Goal: Information Seeking & Learning: Compare options

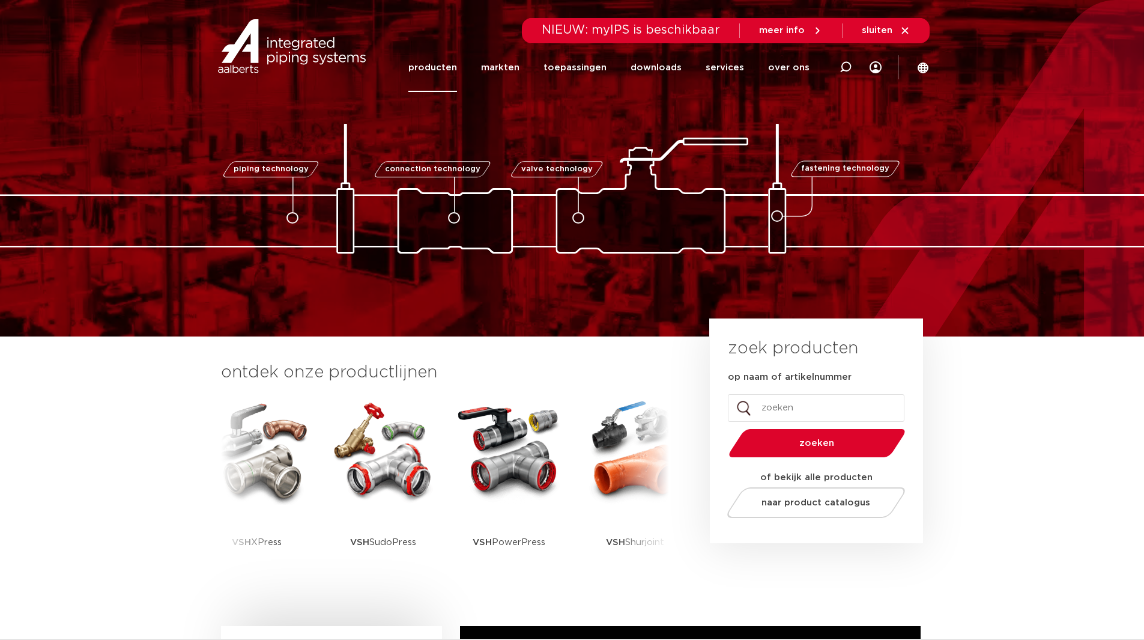
click at [456, 61] on link "producten" at bounding box center [432, 67] width 49 height 49
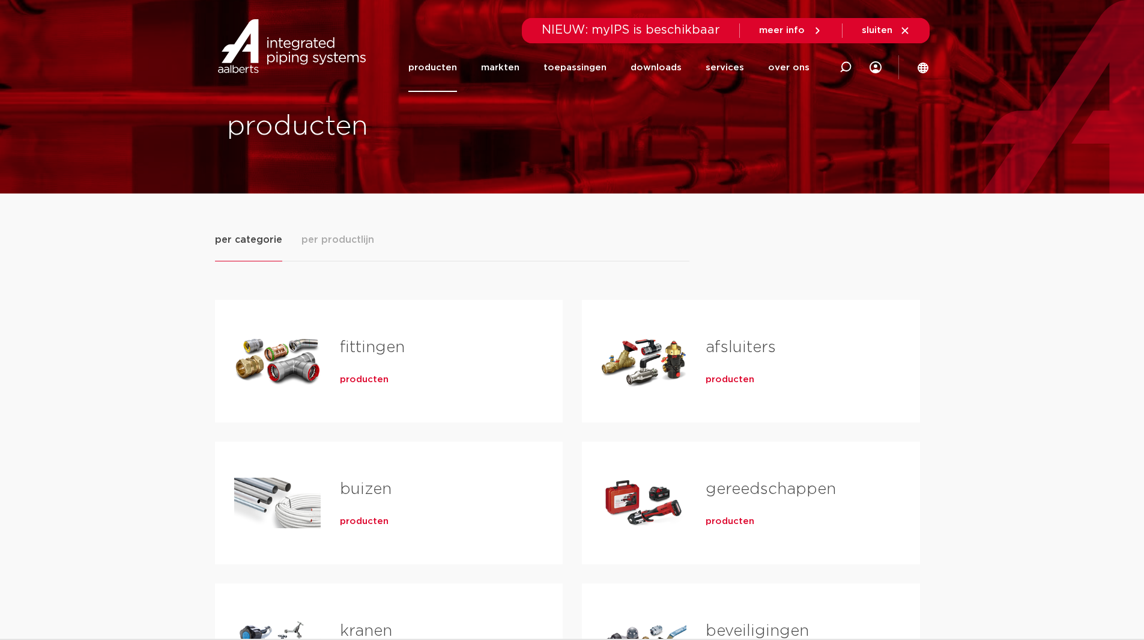
click at [363, 377] on span "producten" at bounding box center [364, 380] width 49 height 12
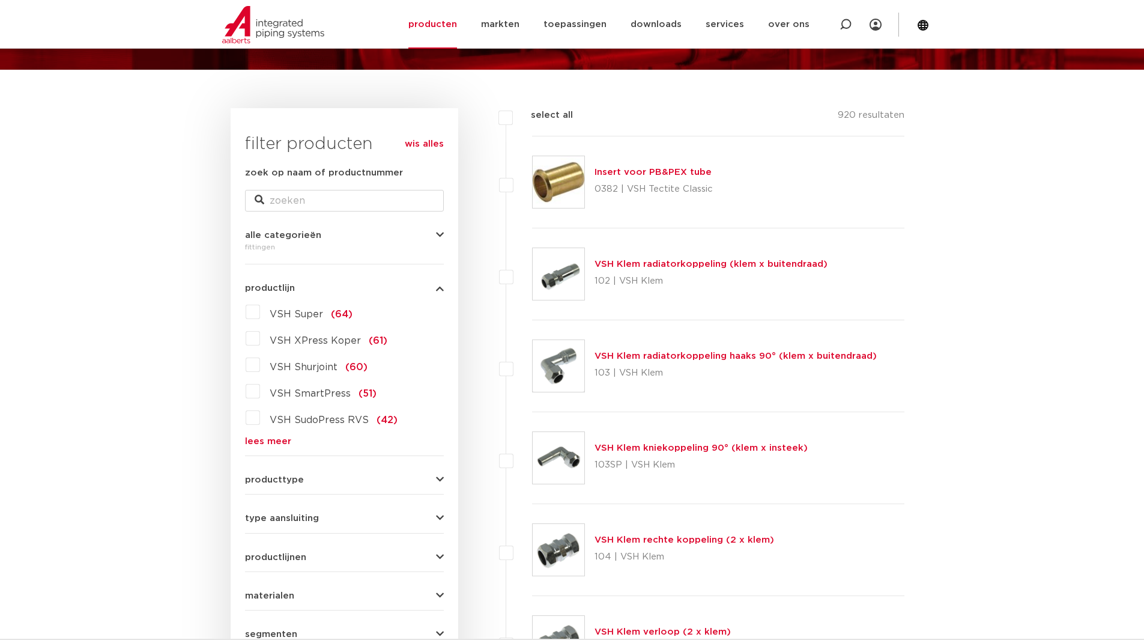
scroll to position [240, 0]
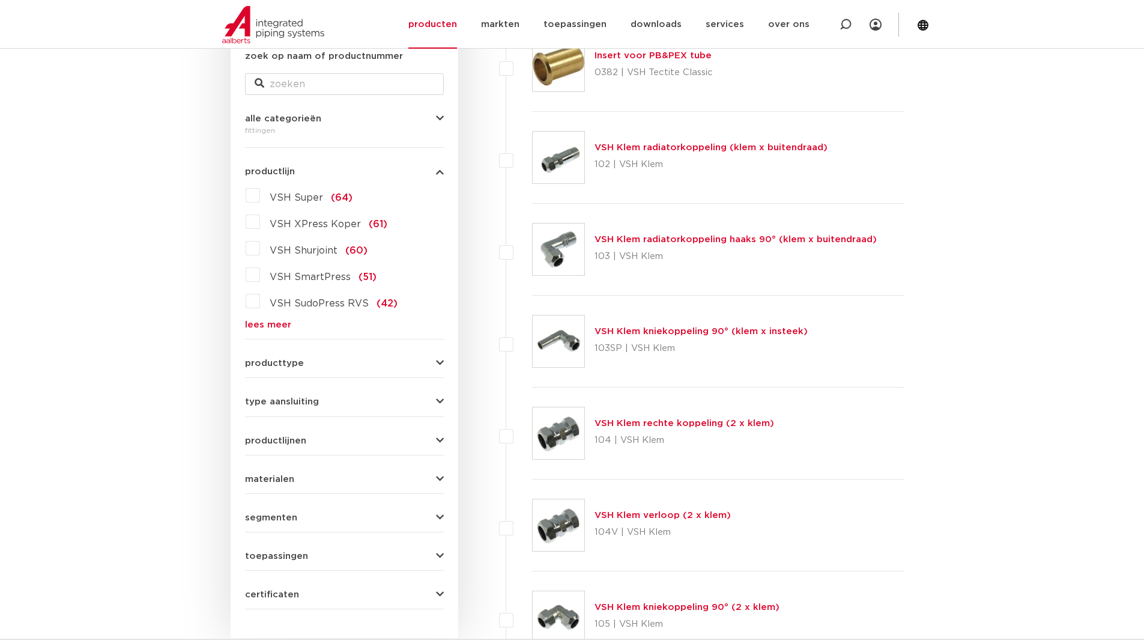
click at [262, 328] on link "lees meer" at bounding box center [344, 324] width 199 height 9
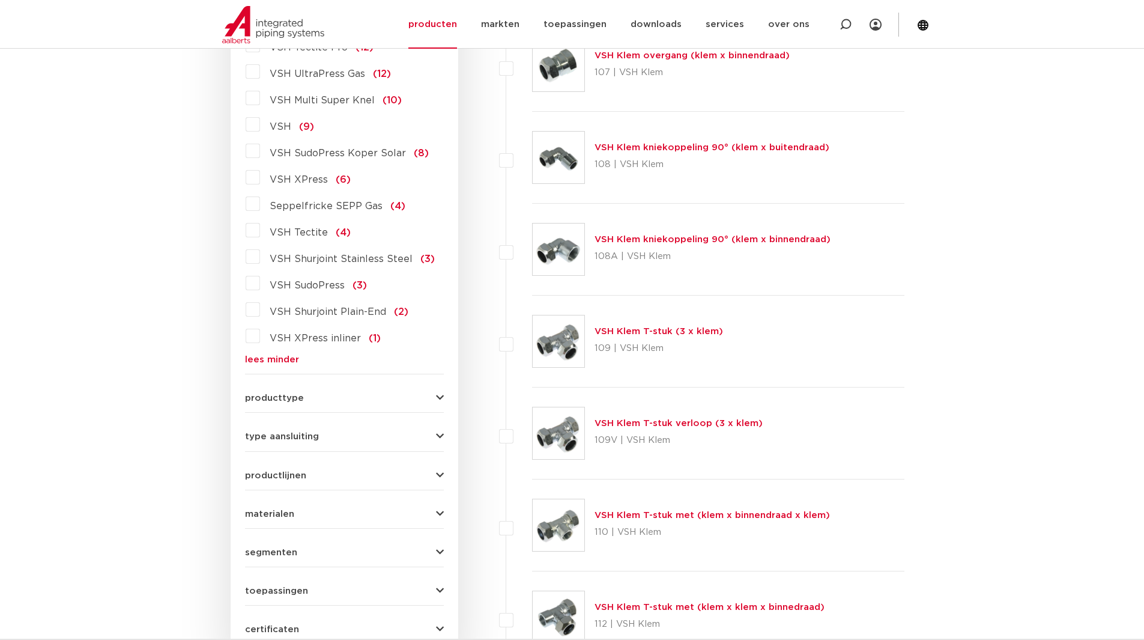
scroll to position [1201, 0]
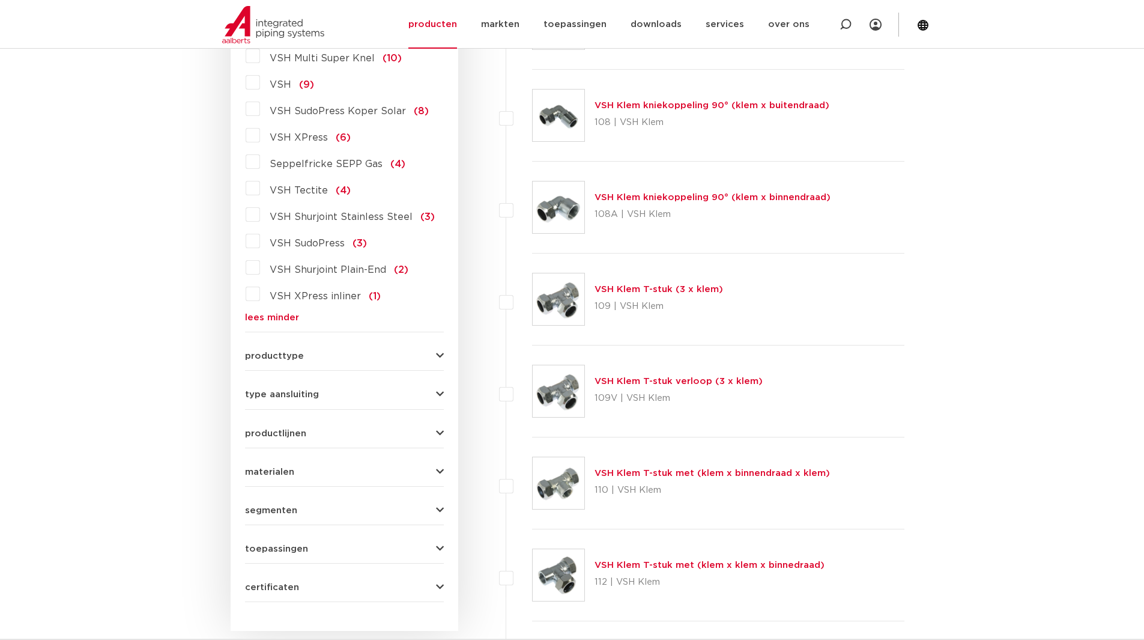
click at [267, 467] on span "materialen" at bounding box center [269, 471] width 49 height 9
click at [274, 620] on link "lees meer" at bounding box center [344, 624] width 199 height 9
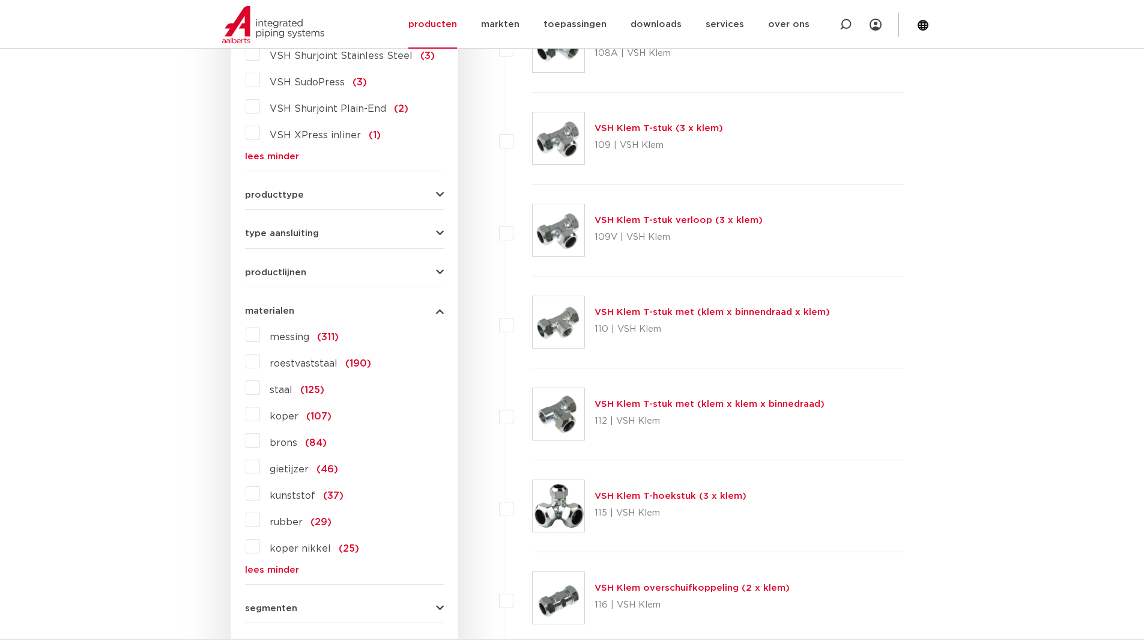
scroll to position [1441, 0]
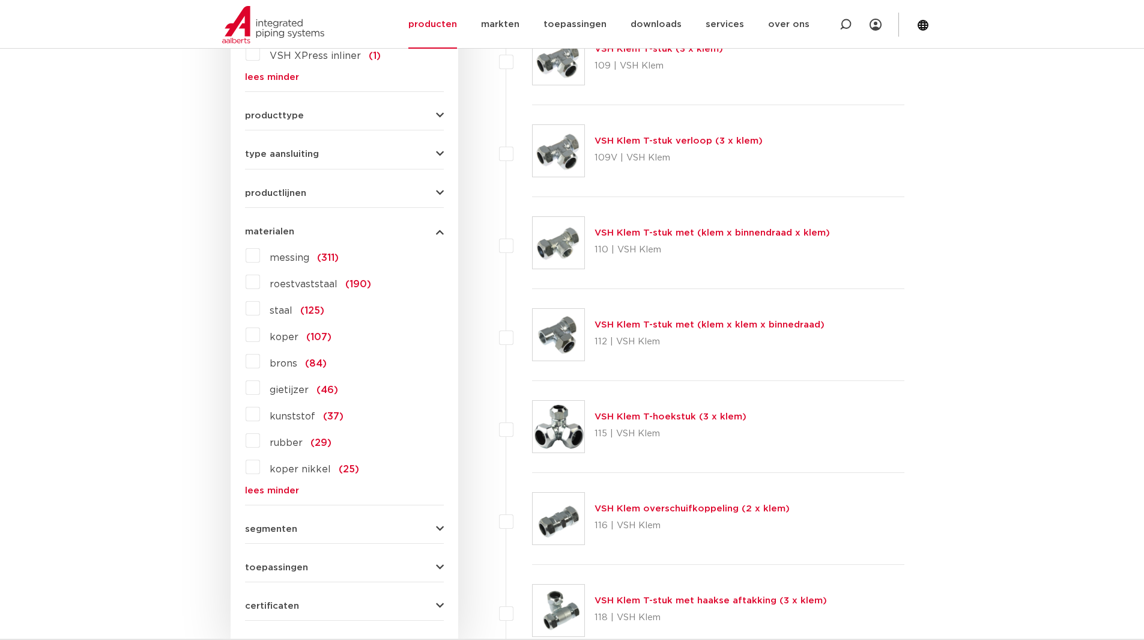
click at [260, 272] on label "roestvaststaal (190)" at bounding box center [315, 281] width 111 height 19
click at [0, 0] on input "roestvaststaal (190)" at bounding box center [0, 0] width 0 height 0
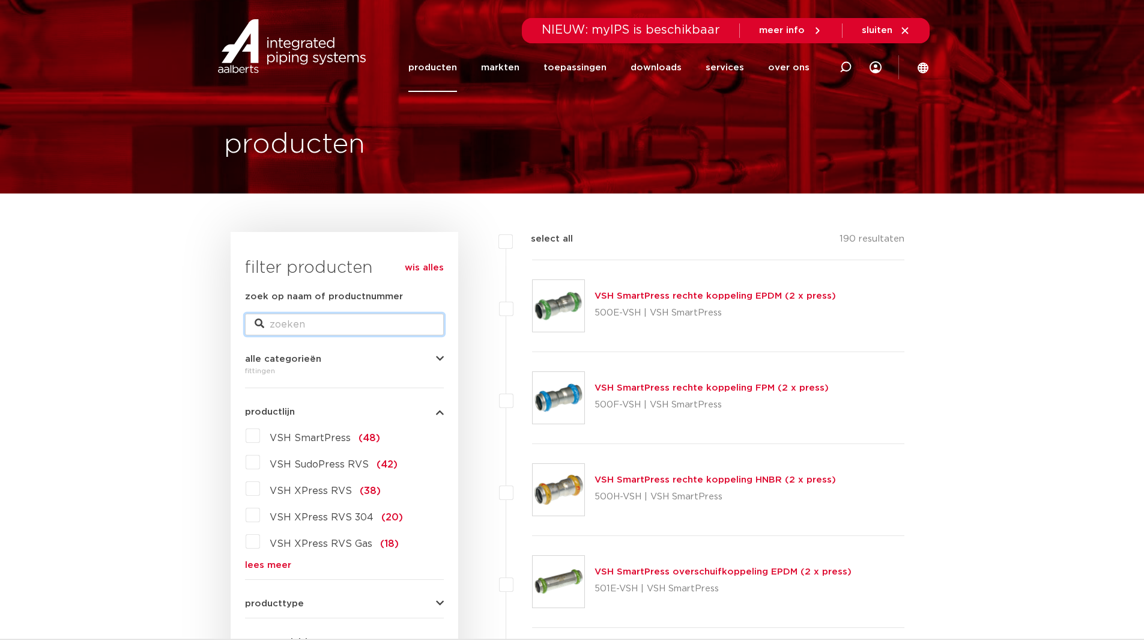
click at [388, 327] on input "zoek op naam of productnummer" at bounding box center [344, 324] width 199 height 22
type input "304"
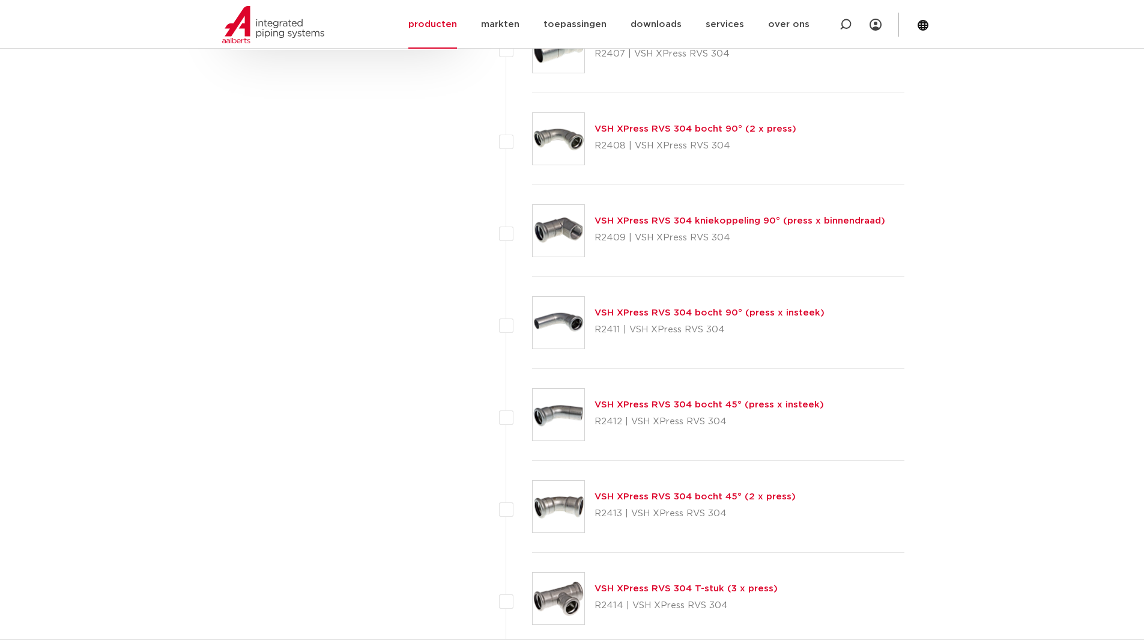
scroll to position [721, 0]
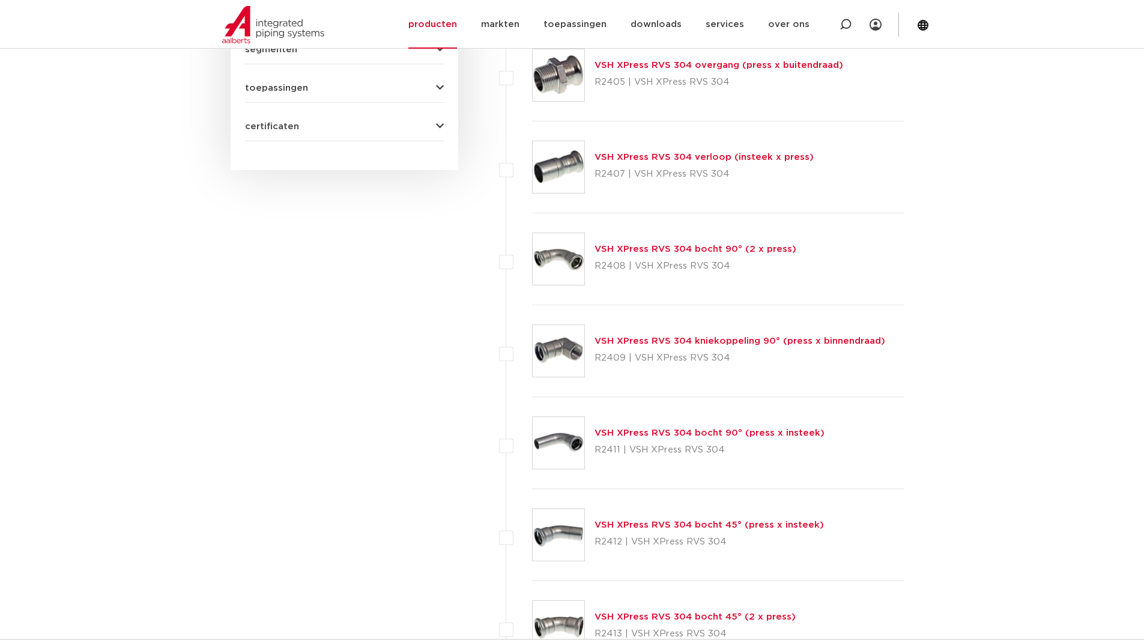
click at [699, 250] on link "VSH XPress RVS 304 bocht 90° (2 x press)" at bounding box center [696, 248] width 202 height 9
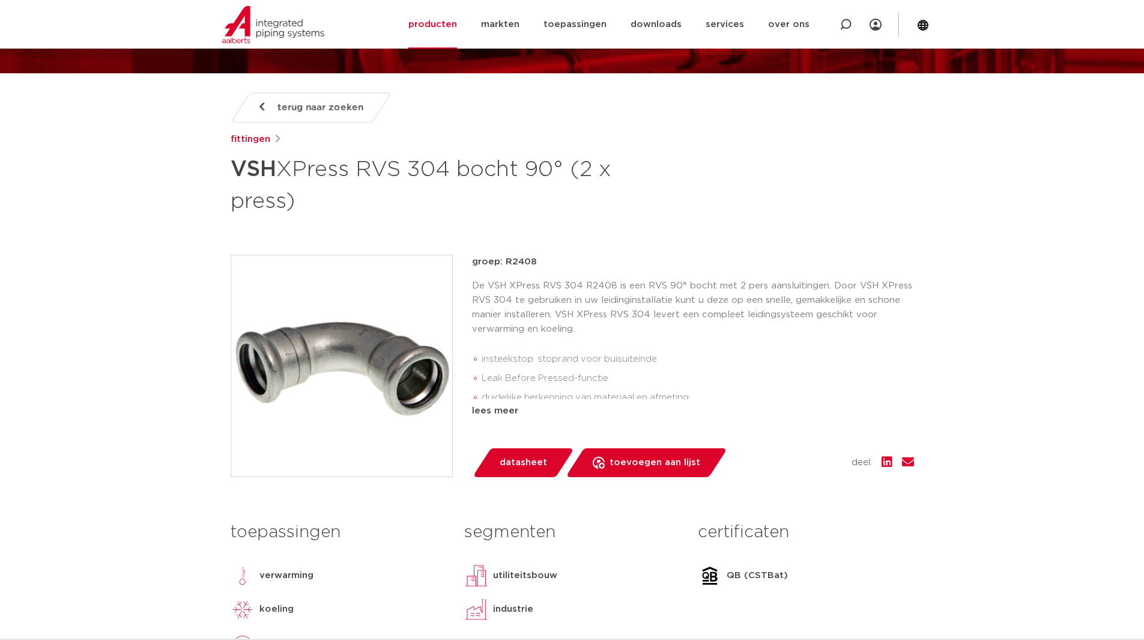
scroll to position [240, 0]
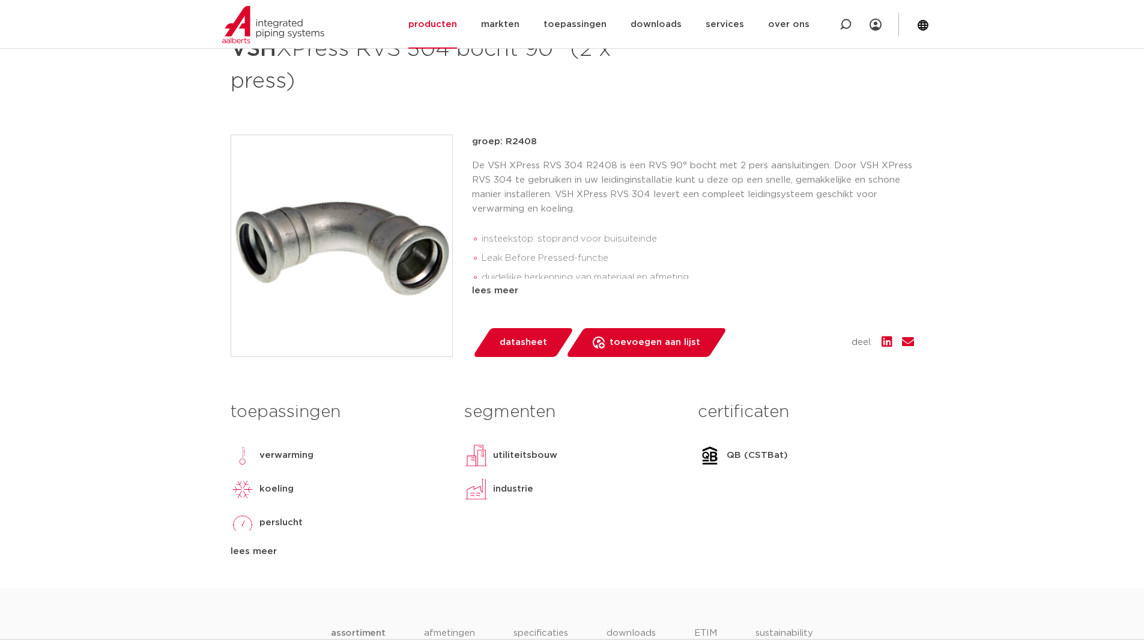
click at [363, 213] on img at bounding box center [341, 245] width 221 height 221
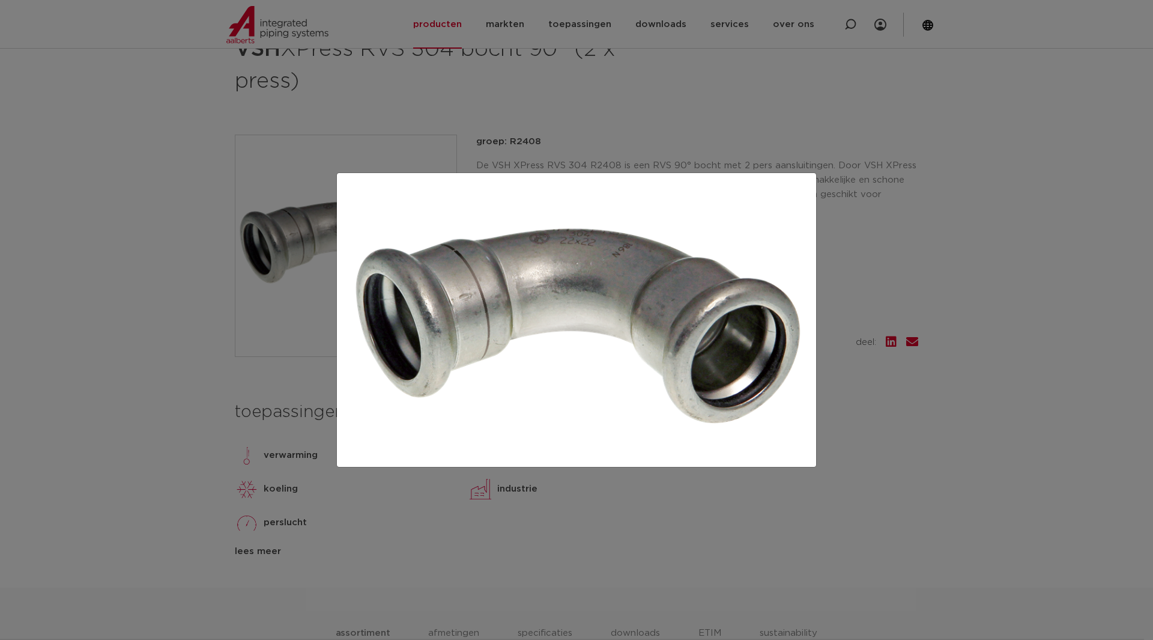
drag, startPoint x: 160, startPoint y: 150, endPoint x: 122, endPoint y: 110, distance: 55.2
click at [160, 150] on div at bounding box center [576, 320] width 1153 height 640
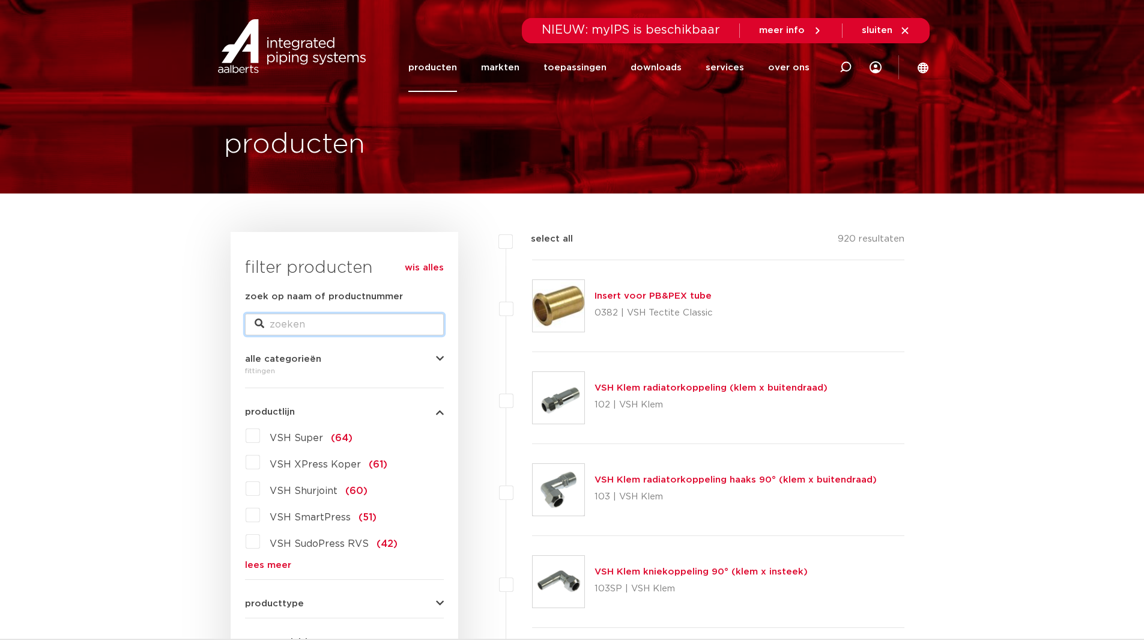
click at [330, 328] on input "zoek op naam of productnummer" at bounding box center [344, 324] width 199 height 22
type input "304"
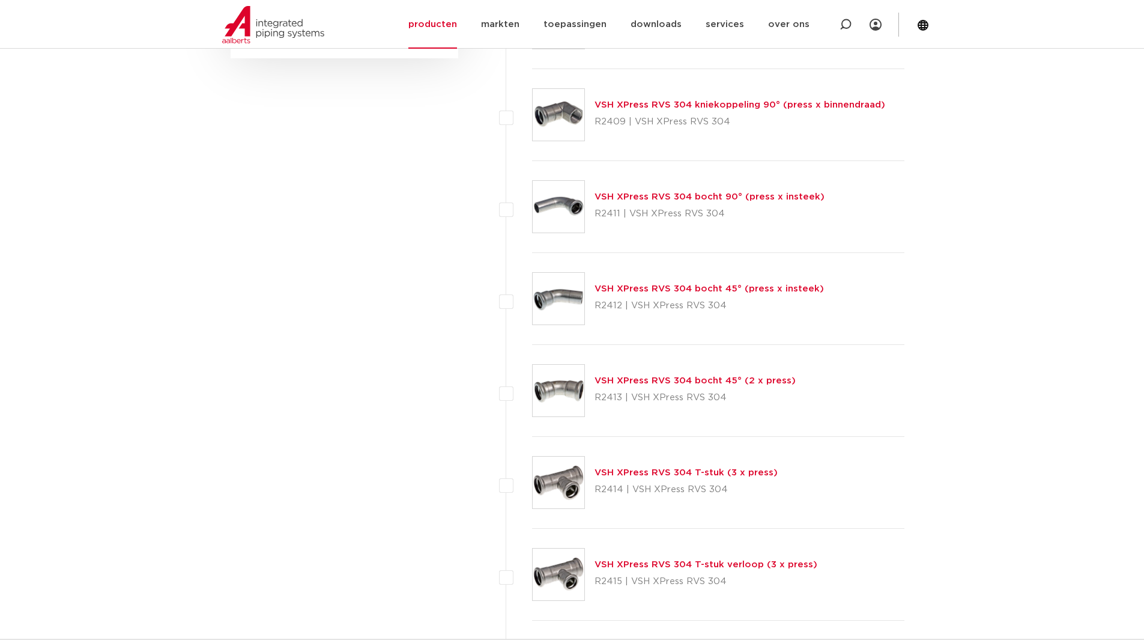
scroll to position [961, 0]
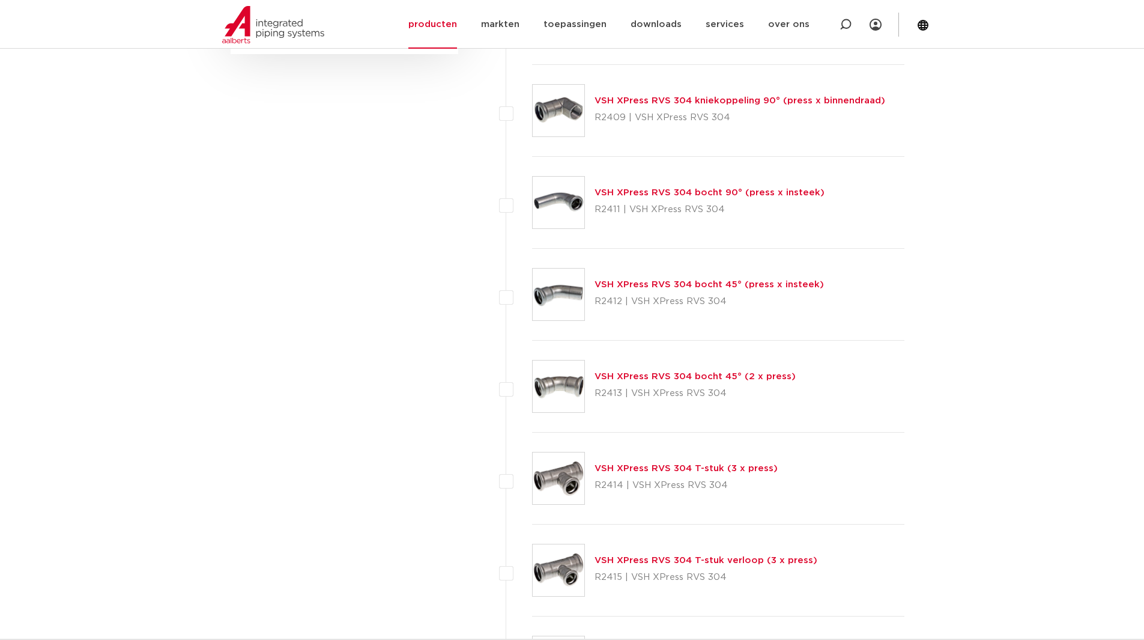
click at [682, 195] on link "VSH XPress RVS 304 bocht 90° (press x insteek)" at bounding box center [710, 192] width 230 height 9
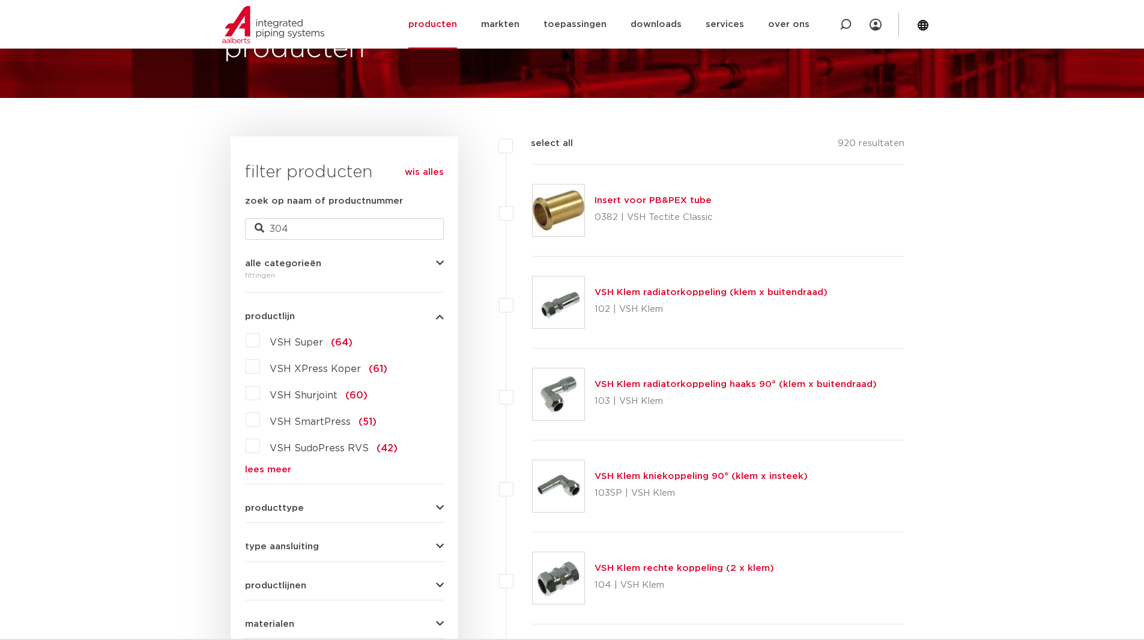
scroll to position [120, 0]
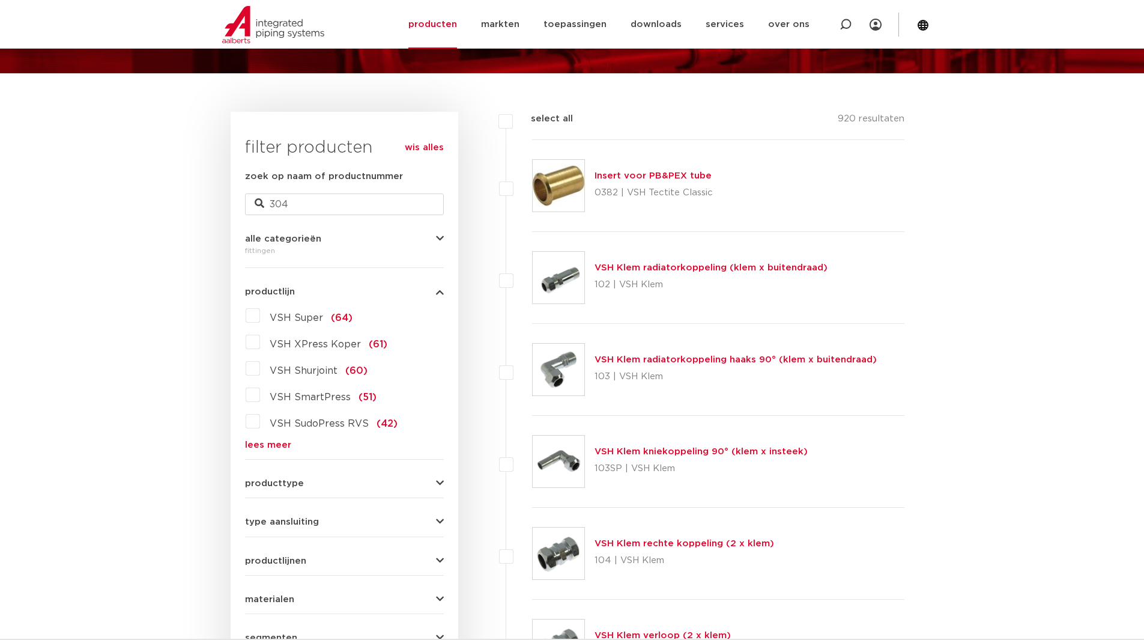
click at [305, 190] on div "zoek op naam of productnummer 304" at bounding box center [344, 192] width 199 height 46
click at [322, 205] on input "304" at bounding box center [344, 204] width 199 height 22
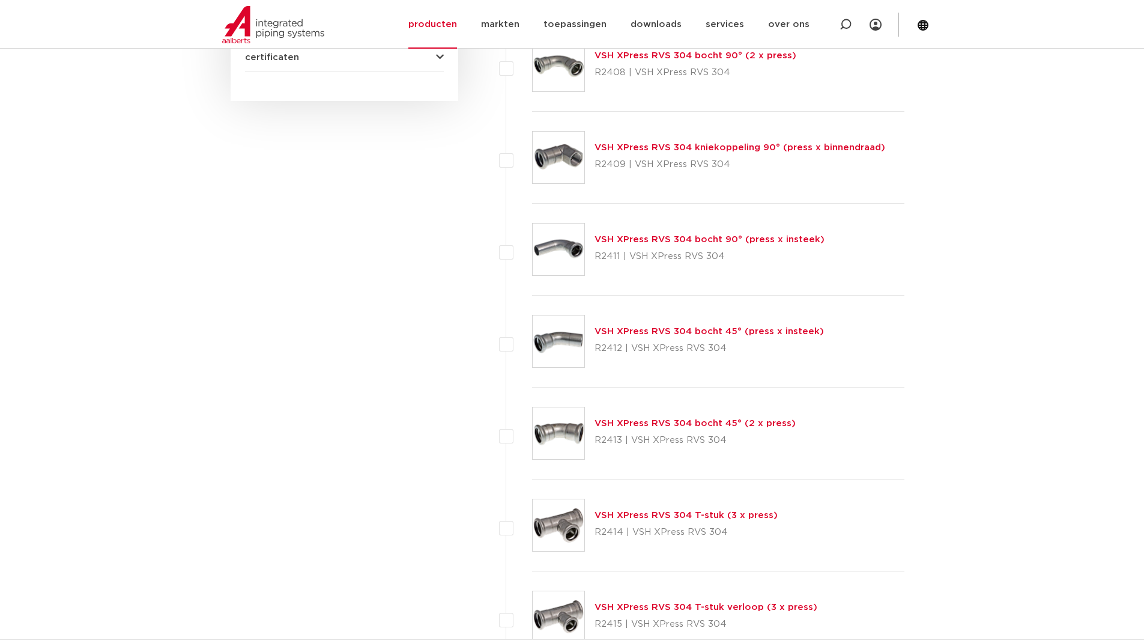
scroll to position [961, 0]
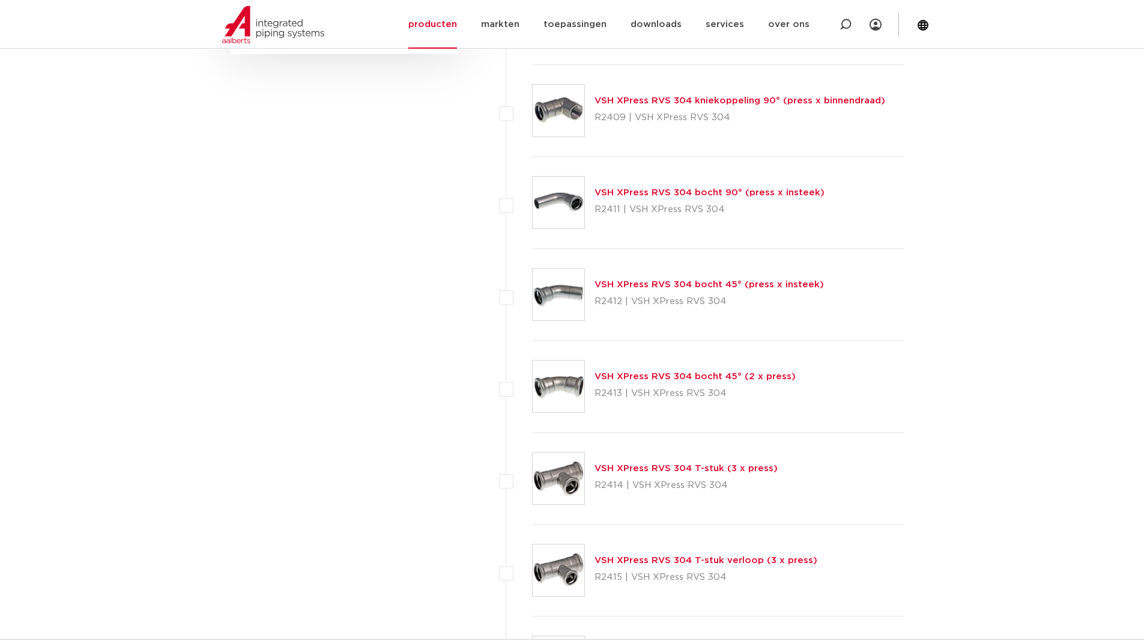
click at [685, 373] on link "VSH XPress RVS 304 bocht 45° (2 x press)" at bounding box center [695, 376] width 201 height 9
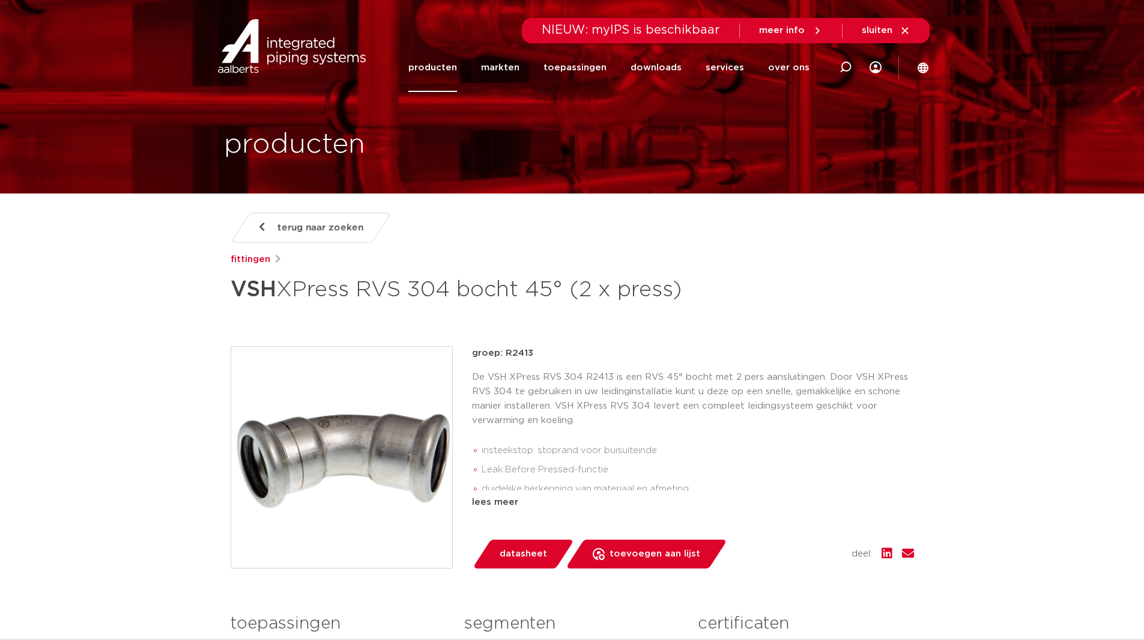
click at [281, 239] on link "terug naar zoeken" at bounding box center [310, 228] width 161 height 30
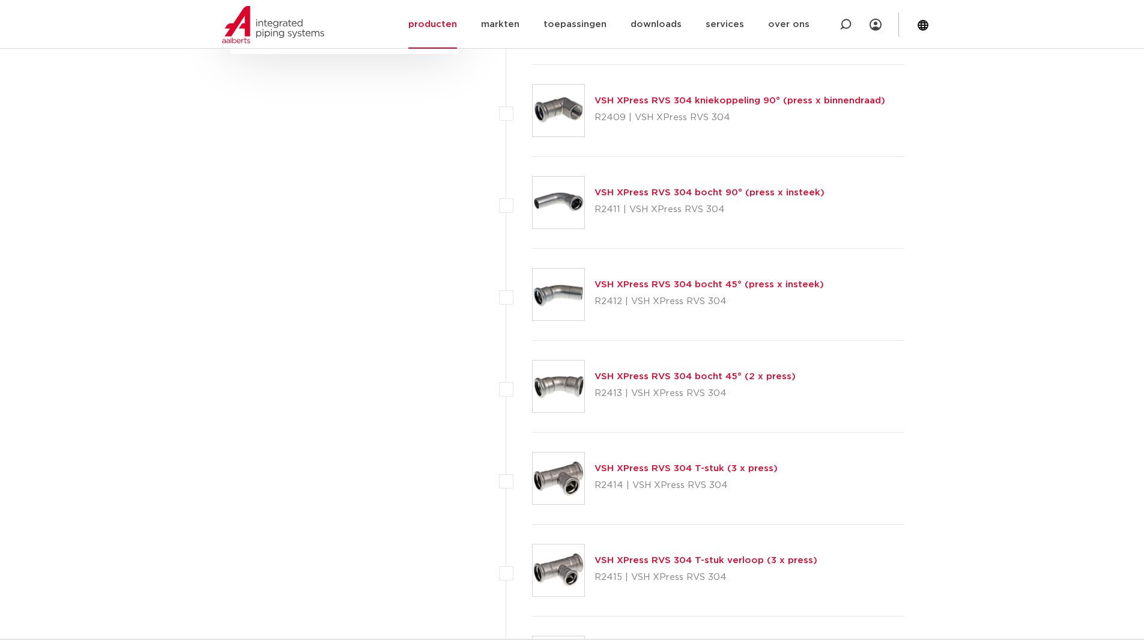
click at [662, 286] on link "VSH XPress RVS 304 bocht 45° (press x insteek)" at bounding box center [709, 284] width 229 height 9
